Goal: Task Accomplishment & Management: Complete application form

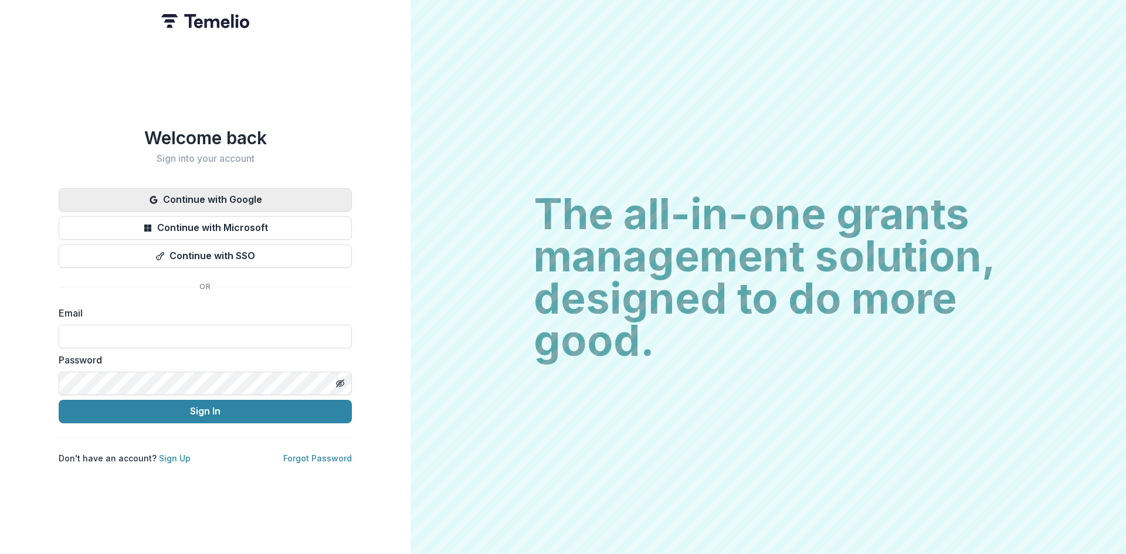
click at [268, 189] on button "Continue with Google" at bounding box center [205, 199] width 293 height 23
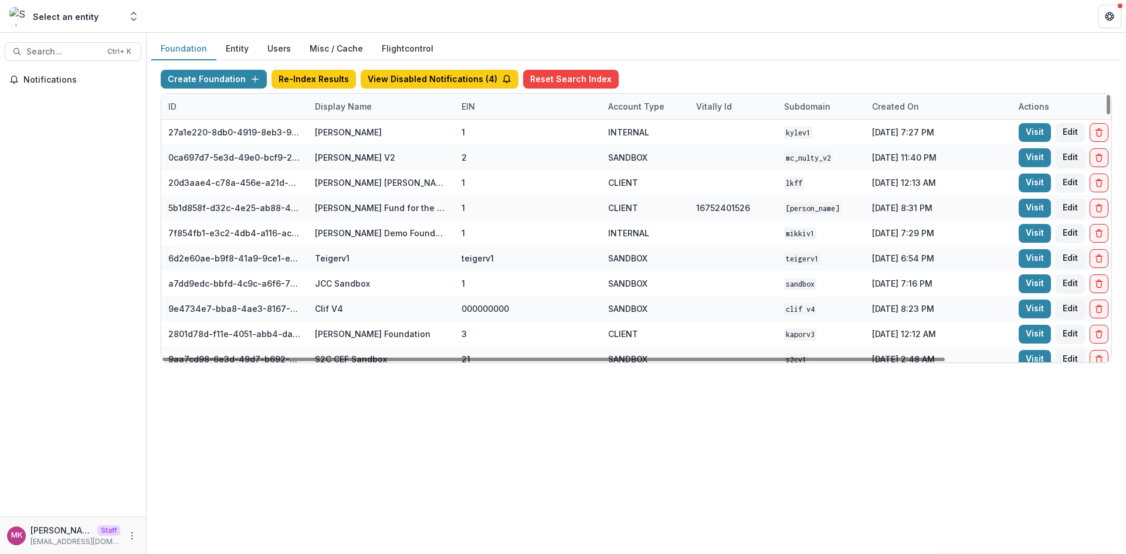
click at [338, 106] on div "Display Name" at bounding box center [343, 106] width 71 height 12
click at [349, 131] on input at bounding box center [380, 133] width 141 height 19
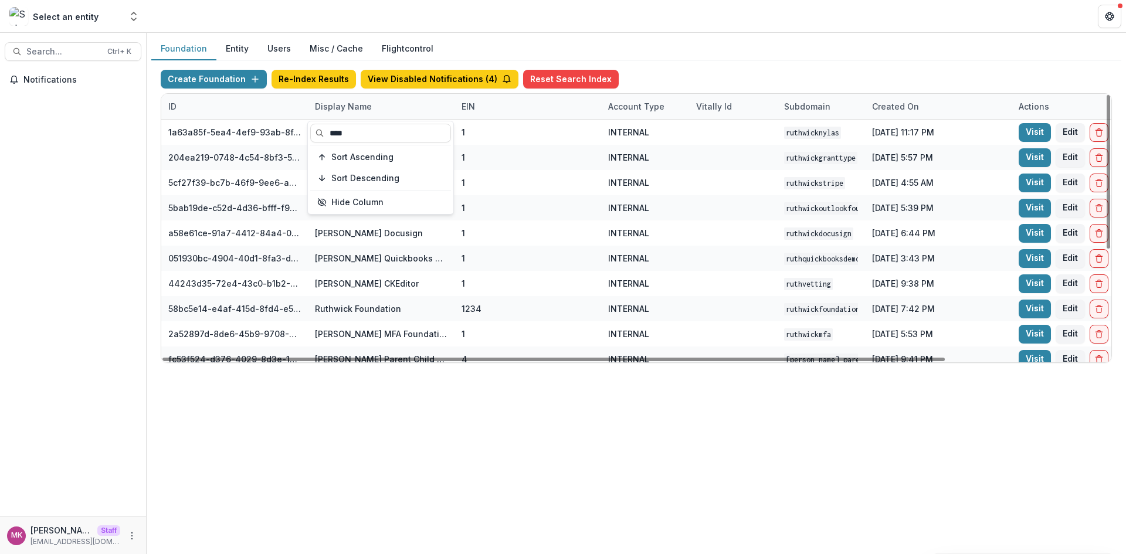
type input "****"
click at [402, 428] on div "Foundation Entity Users Misc / Cache Flightcontrol Create Foundation Re-Index R…" at bounding box center [637, 294] width 980 height 522
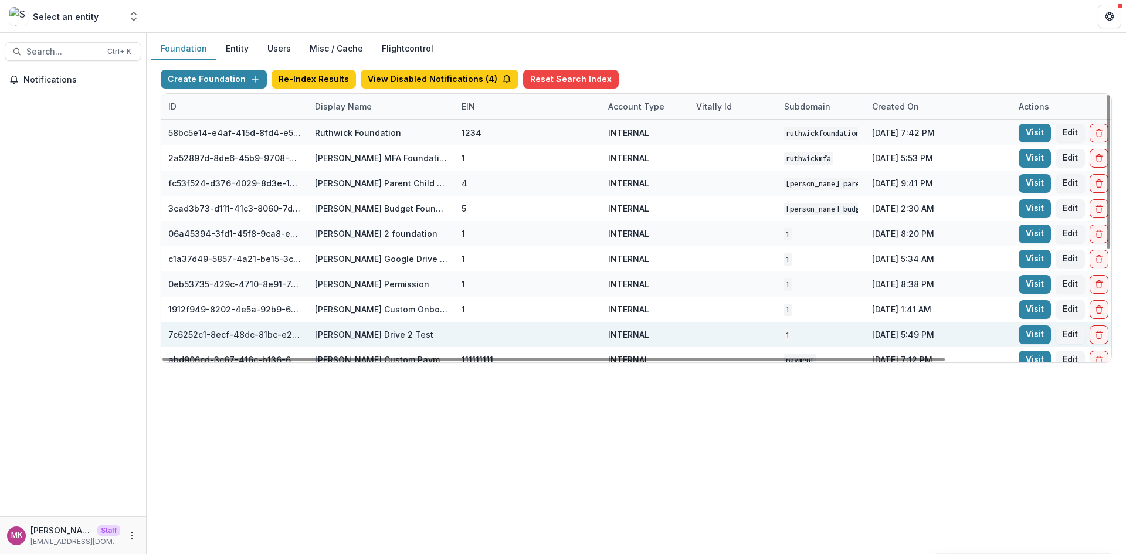
scroll to position [186, 0]
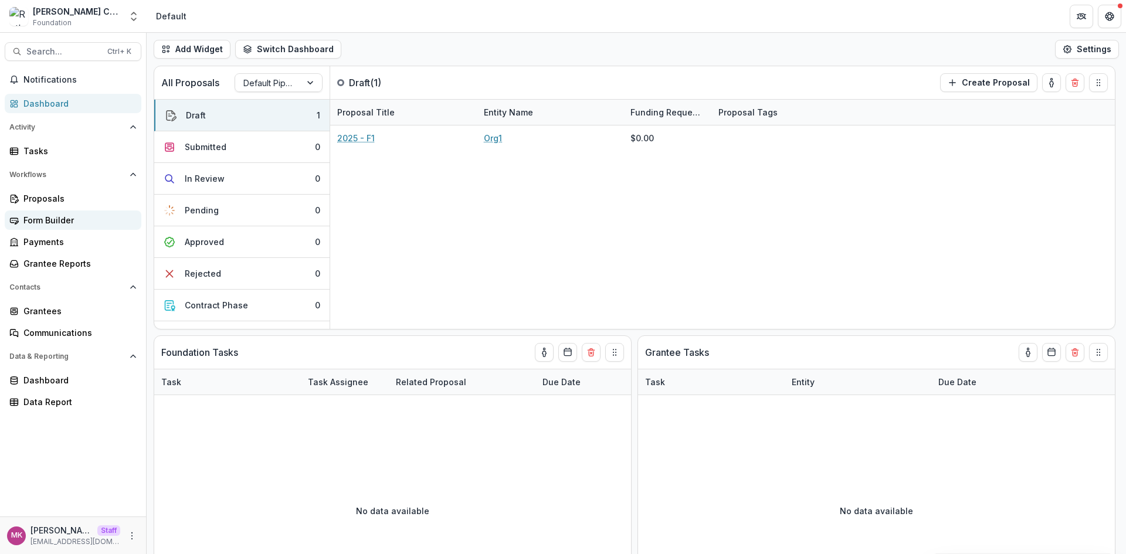
click at [60, 227] on link "Form Builder" at bounding box center [73, 220] width 137 height 19
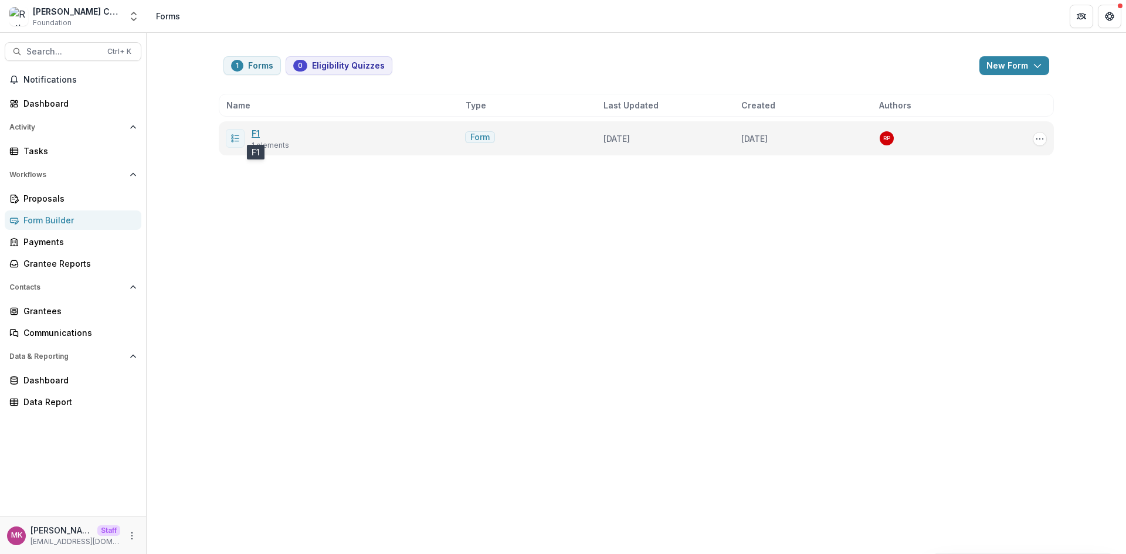
click at [255, 134] on link "F1" at bounding box center [256, 133] width 8 height 10
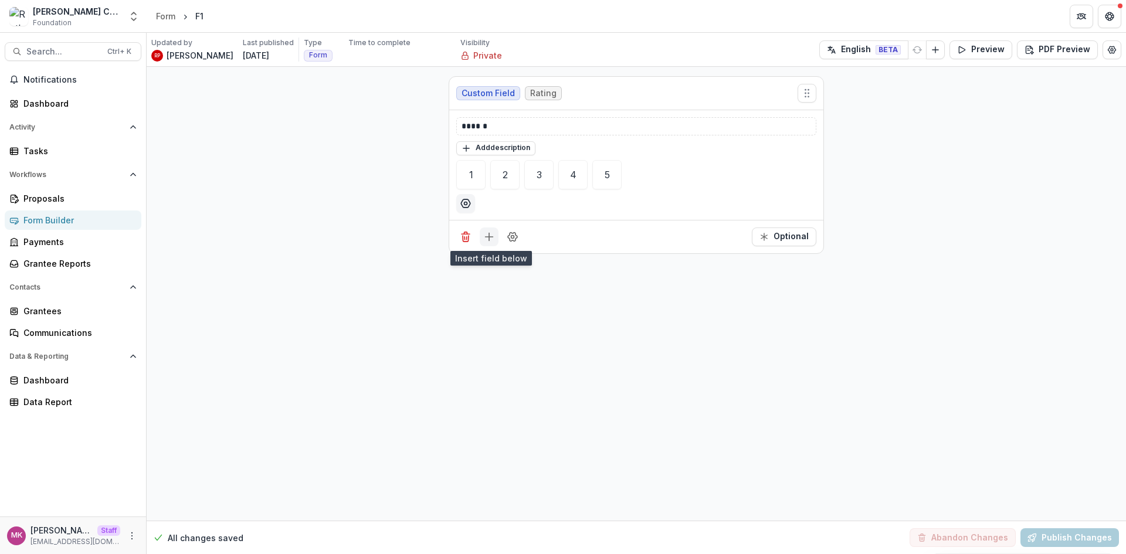
click at [487, 242] on icon "Add field" at bounding box center [489, 237] width 12 height 12
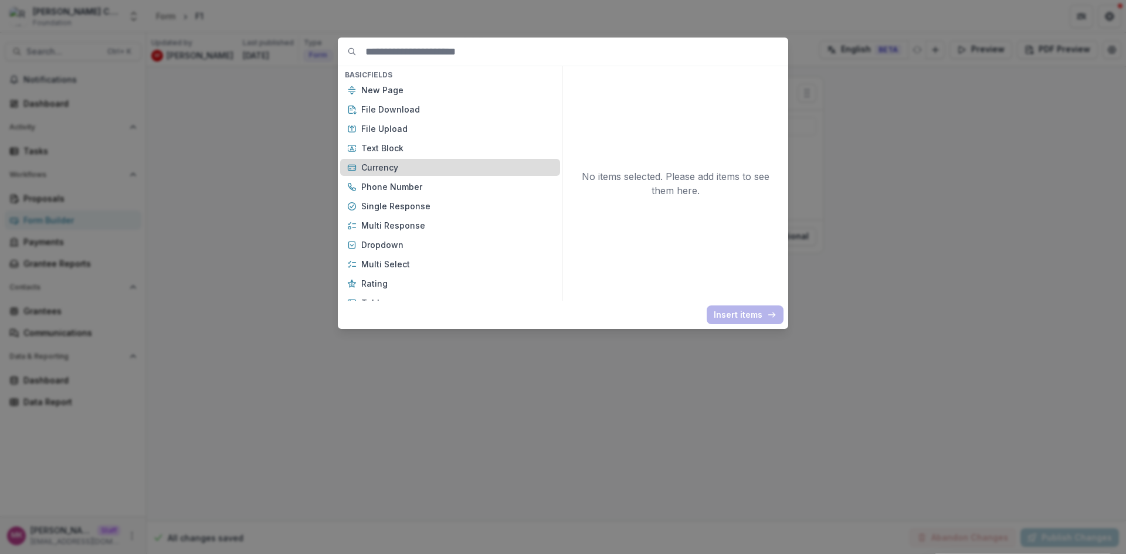
click at [378, 164] on p "Currency" at bounding box center [457, 167] width 192 height 12
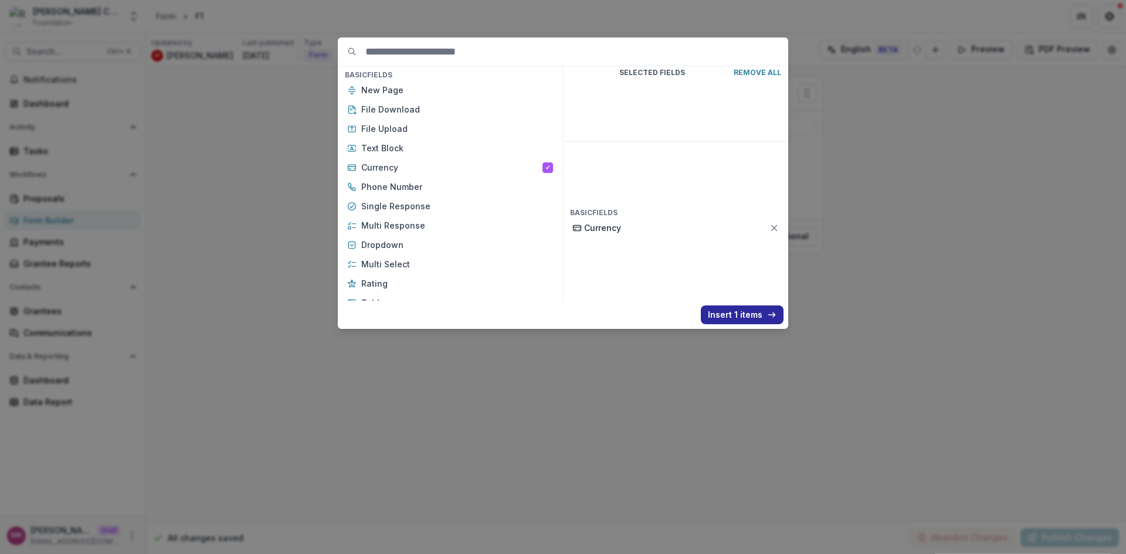
click at [719, 315] on button "Insert 1 items" at bounding box center [742, 315] width 83 height 19
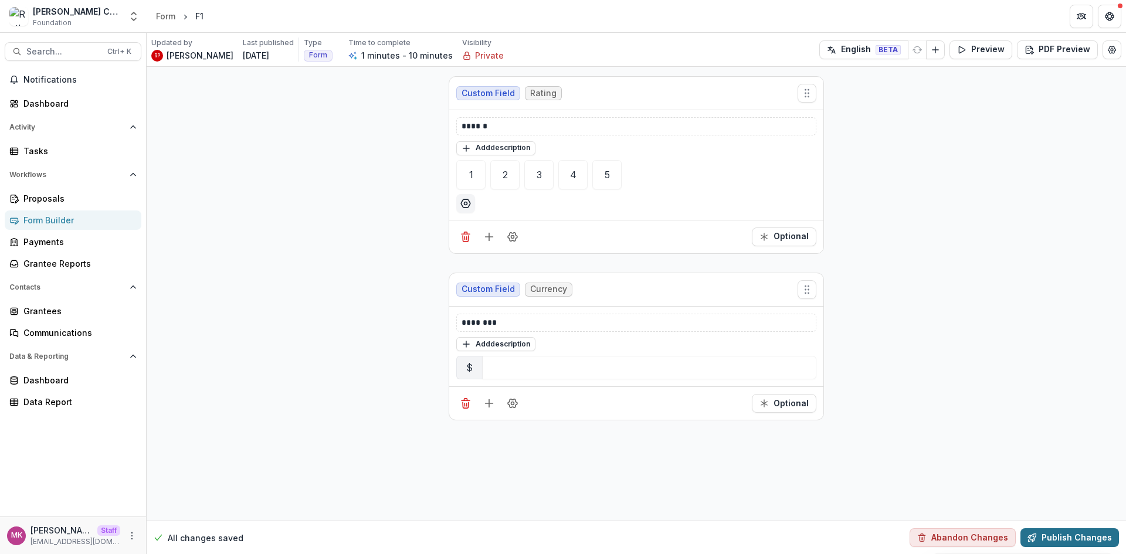
click at [1080, 543] on button "Publish Changes" at bounding box center [1070, 538] width 99 height 19
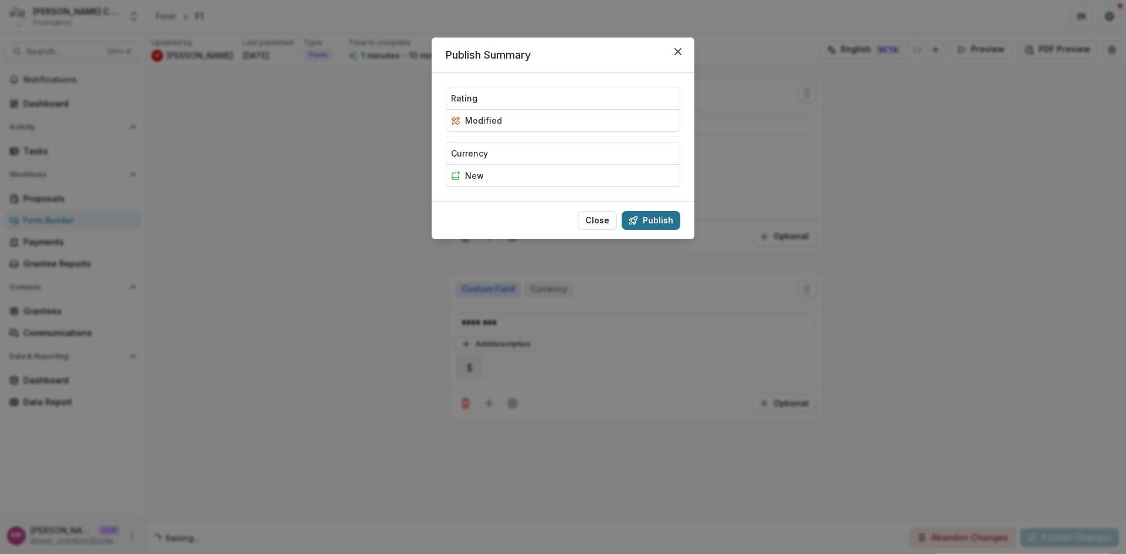
click at [644, 224] on button "Publish" at bounding box center [651, 220] width 59 height 19
click at [663, 213] on button "Publish" at bounding box center [651, 220] width 59 height 19
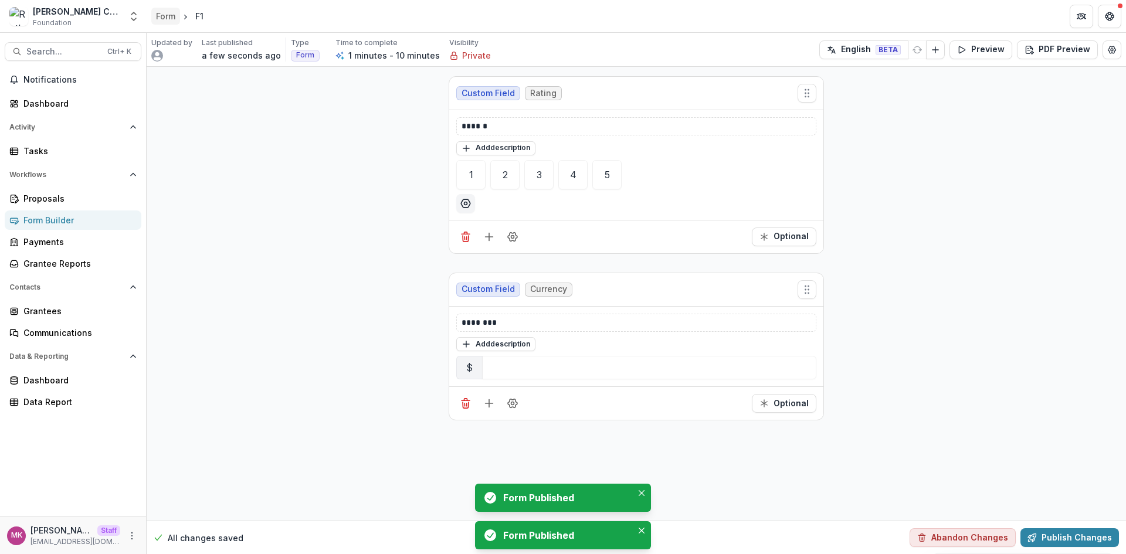
click at [160, 19] on div "Form" at bounding box center [165, 16] width 19 height 12
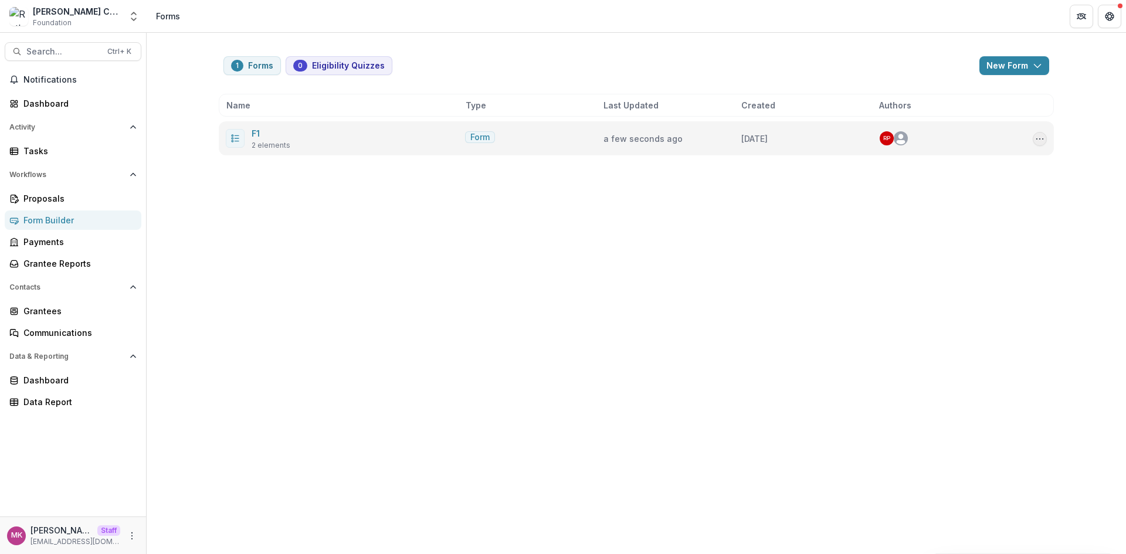
click at [1042, 138] on icon "Options" at bounding box center [1039, 138] width 9 height 9
click at [957, 208] on button "Send" at bounding box center [982, 201] width 126 height 19
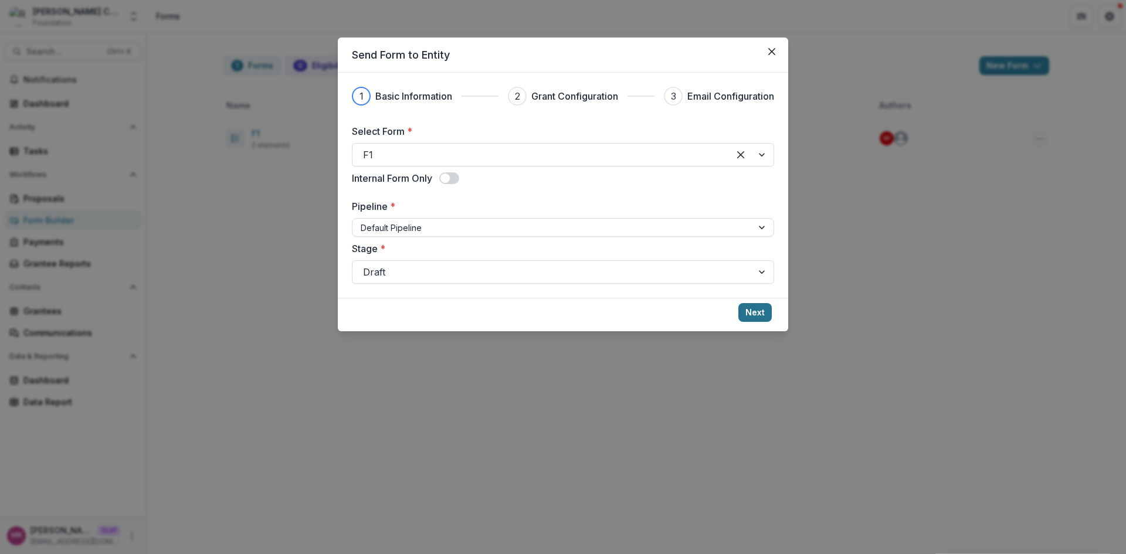
click at [745, 309] on button "Next" at bounding box center [755, 312] width 33 height 19
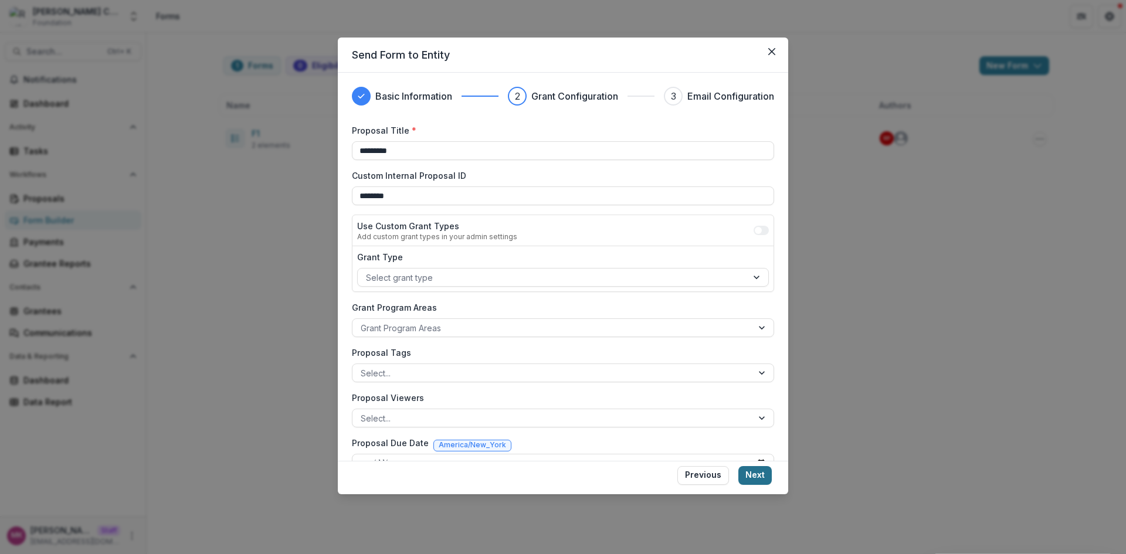
click at [757, 471] on button "Next" at bounding box center [755, 475] width 33 height 19
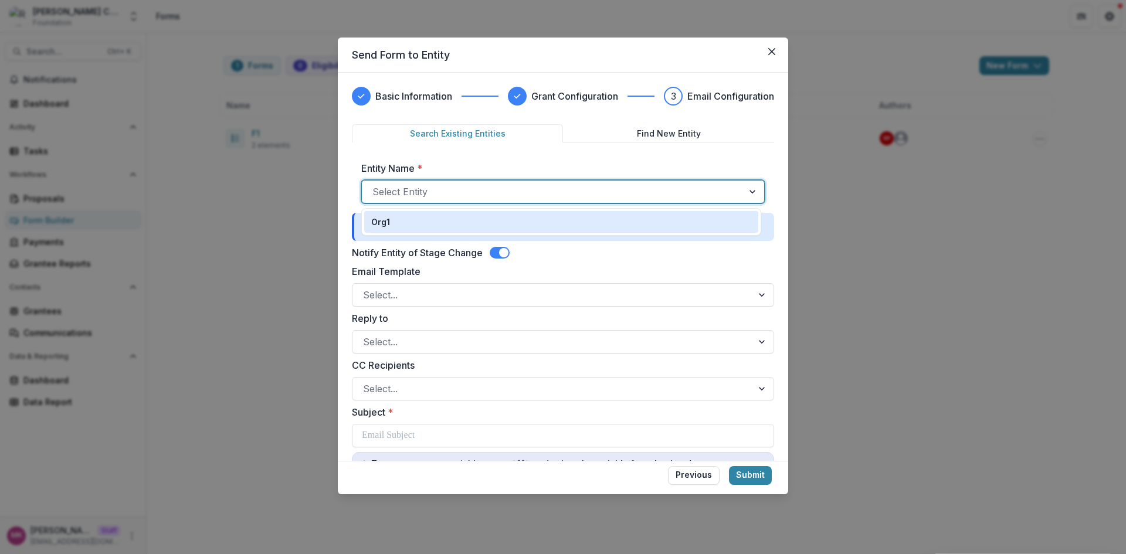
click at [493, 181] on div "Select Entity" at bounding box center [563, 191] width 404 height 23
drag, startPoint x: 439, startPoint y: 221, endPoint x: 514, endPoint y: 245, distance: 78.8
click at [439, 222] on div "Org1" at bounding box center [561, 222] width 380 height 12
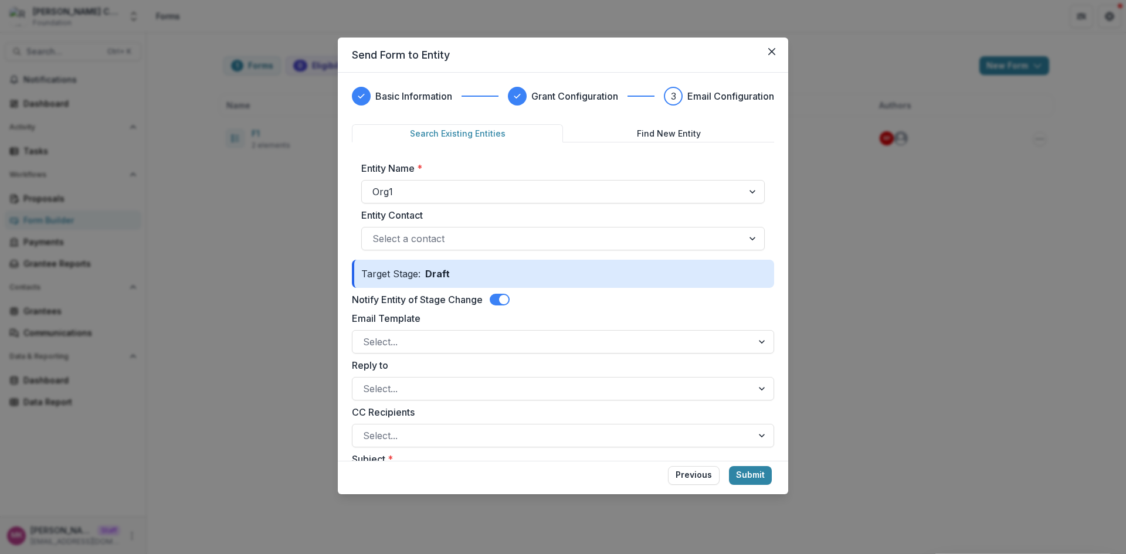
click at [505, 297] on span at bounding box center [503, 299] width 9 height 9
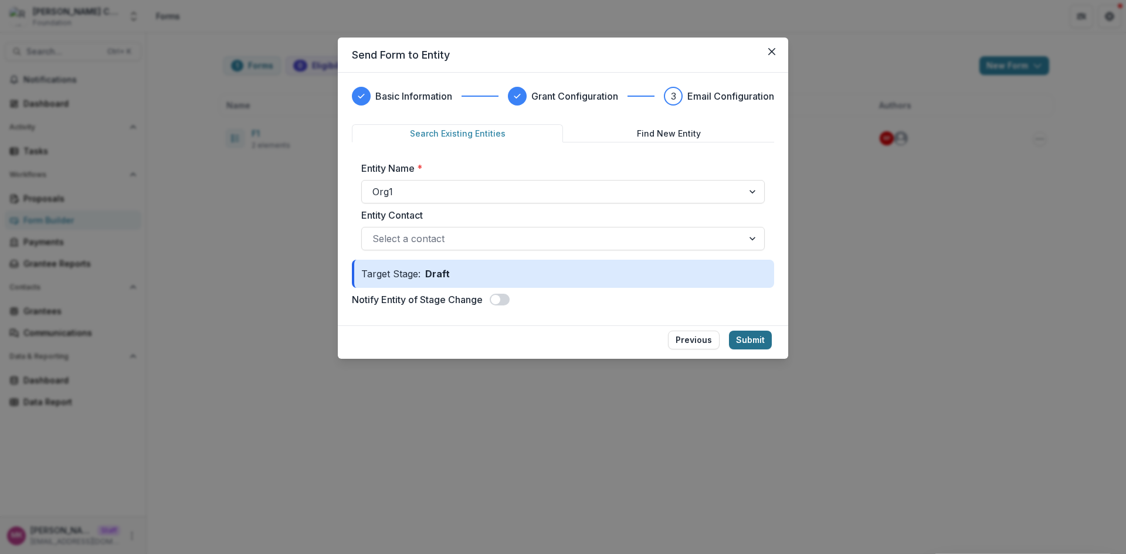
click at [755, 344] on button "Submit" at bounding box center [750, 340] width 43 height 19
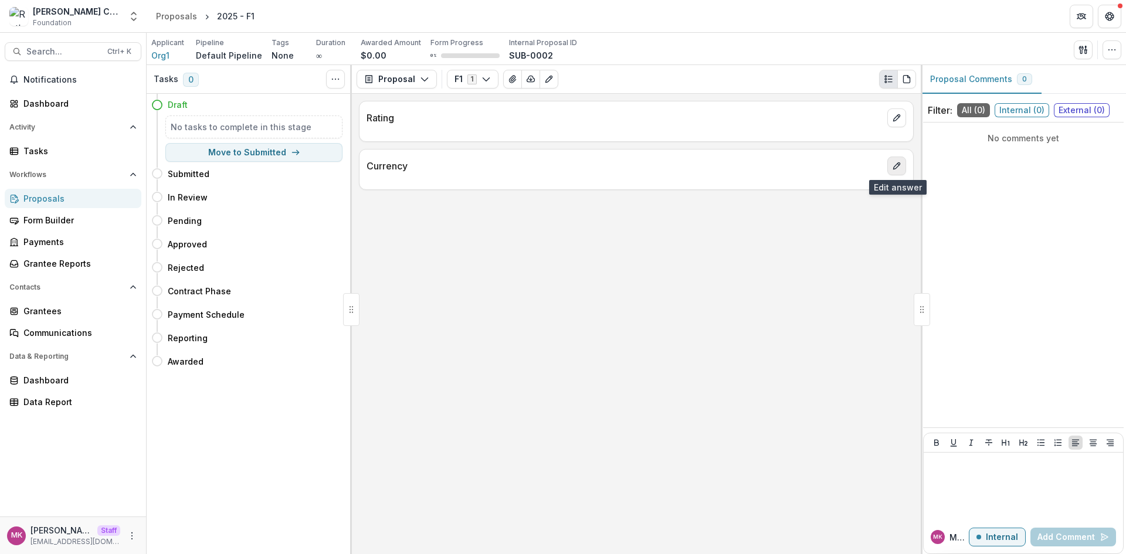
click at [898, 162] on icon "edit" at bounding box center [896, 165] width 9 height 9
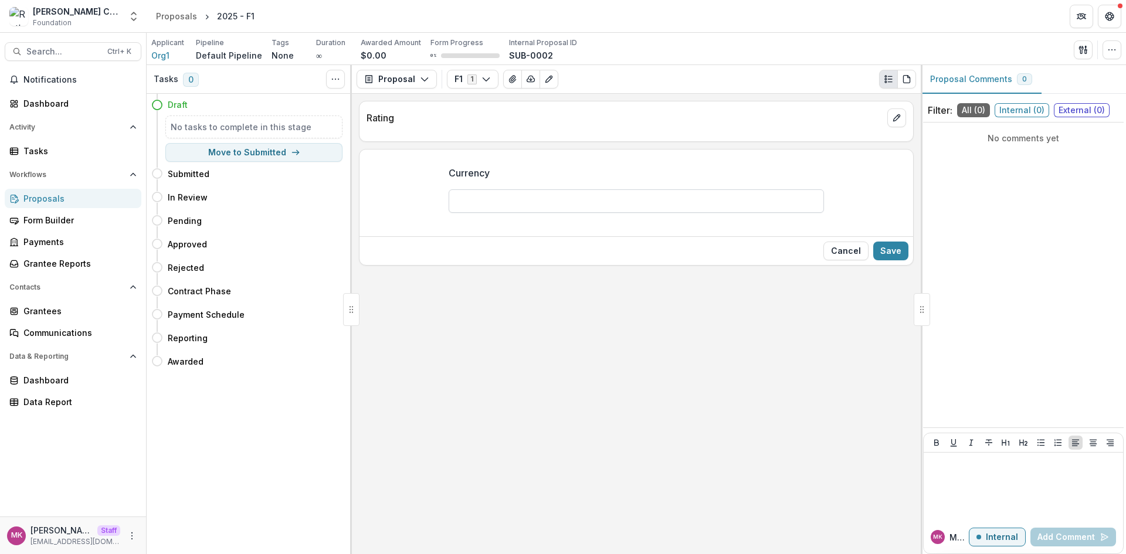
click at [620, 197] on input "Currency" at bounding box center [636, 200] width 375 height 23
type input "**"
click at [898, 255] on button "Save" at bounding box center [891, 251] width 35 height 19
